Goal: Check status

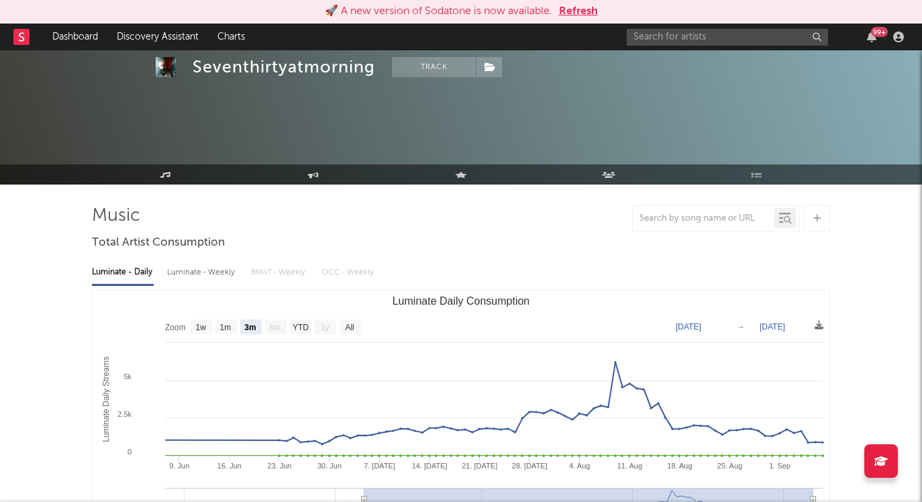
select select "3m"
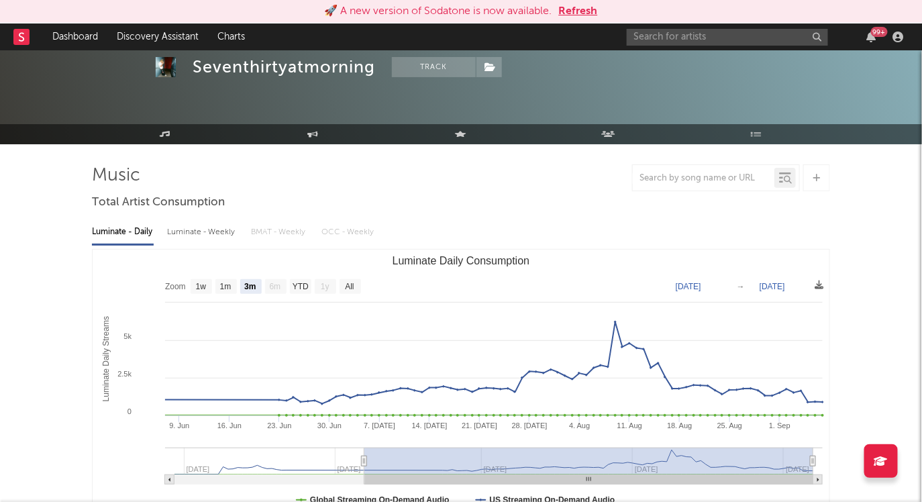
scroll to position [40, 0]
click at [598, 12] on div "🚀 A new version of Sodatone is now available. Refresh" at bounding box center [461, 11] width 909 height 16
click at [81, 27] on link "Dashboard" at bounding box center [75, 36] width 64 height 27
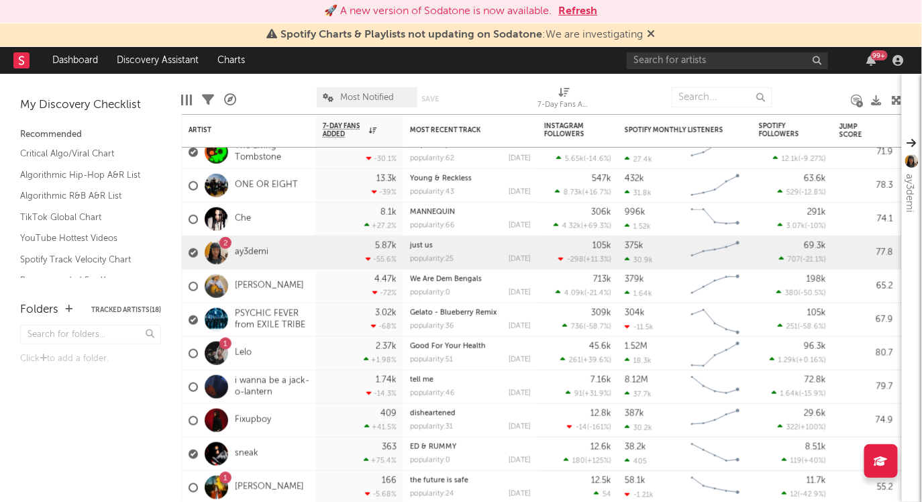
click at [568, 9] on button "Refresh" at bounding box center [578, 11] width 39 height 16
